Goal: Transaction & Acquisition: Purchase product/service

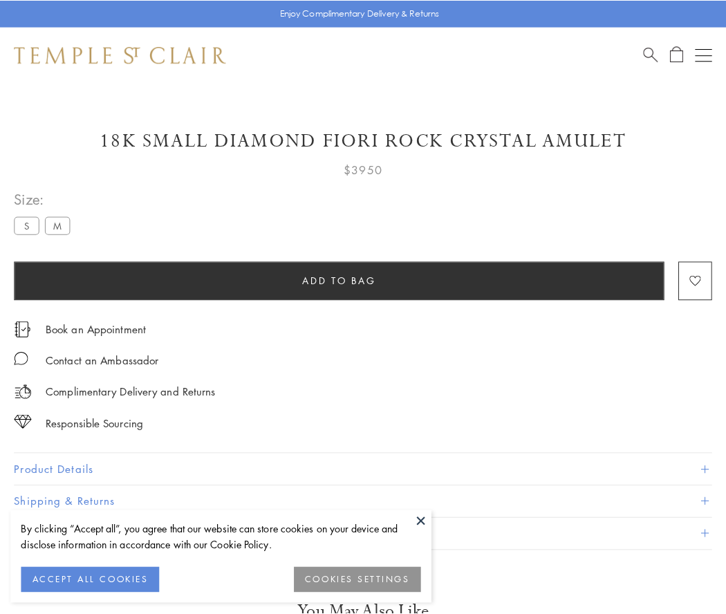
scroll to position [6, 0]
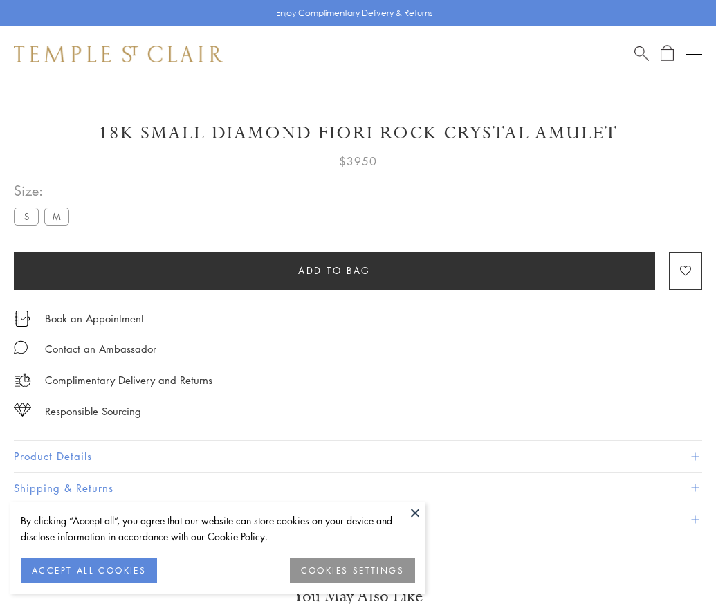
click at [334, 270] on span "Add to bag" at bounding box center [334, 270] width 73 height 15
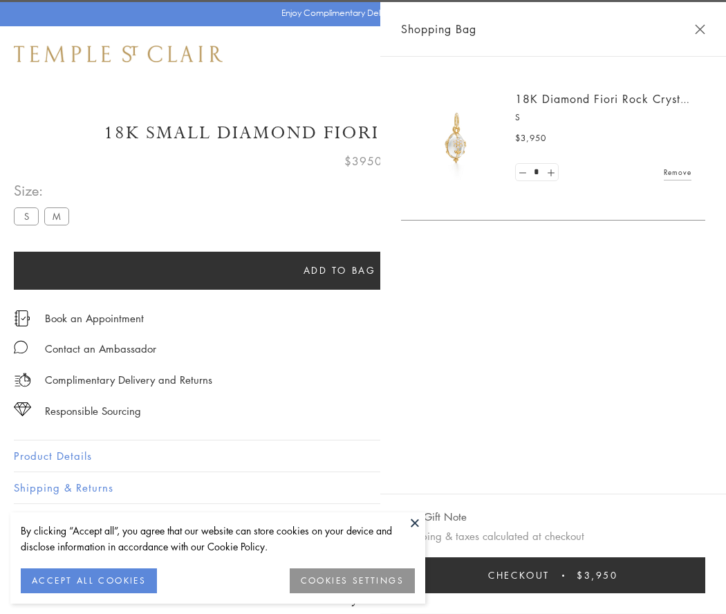
click at [550, 575] on span "Checkout" at bounding box center [519, 575] width 62 height 15
